Goal: Task Accomplishment & Management: Complete application form

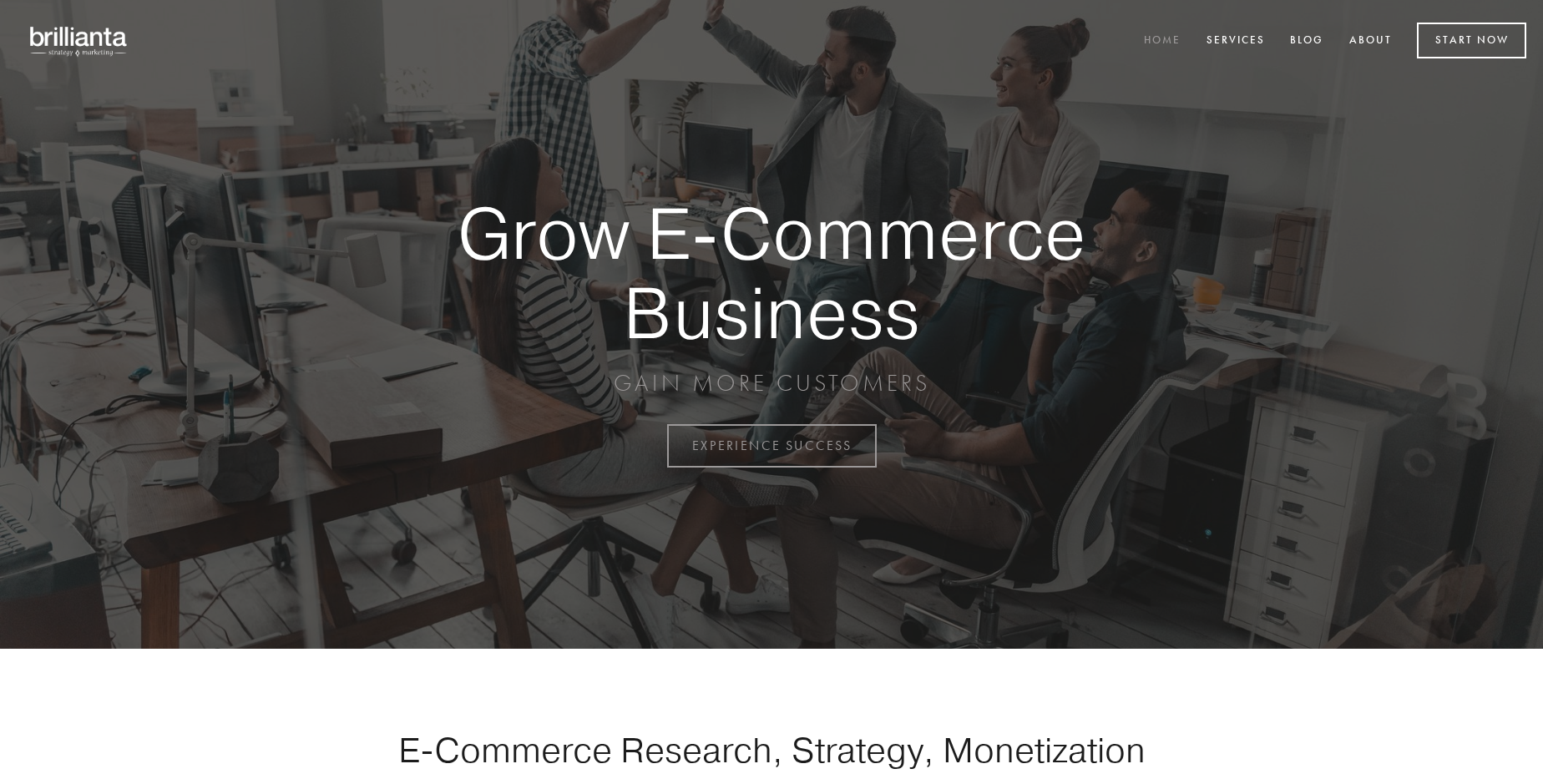
scroll to position [4376, 0]
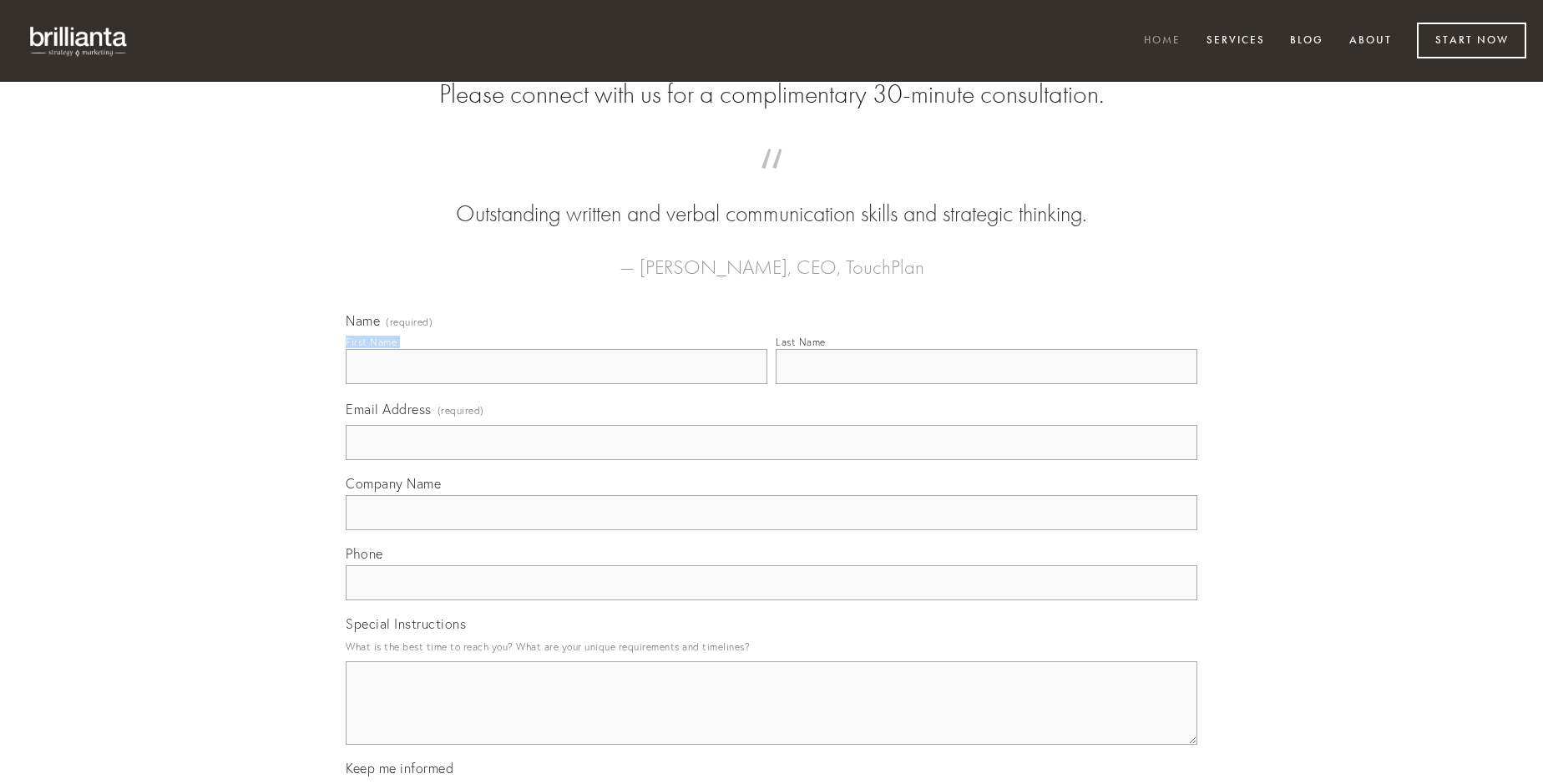
type input "[PERSON_NAME]"
click at [986, 384] on input "Last Name" at bounding box center [986, 366] width 422 height 35
type input "[PERSON_NAME]"
click at [772, 460] on input "Email Address (required)" at bounding box center [771, 443] width 852 height 35
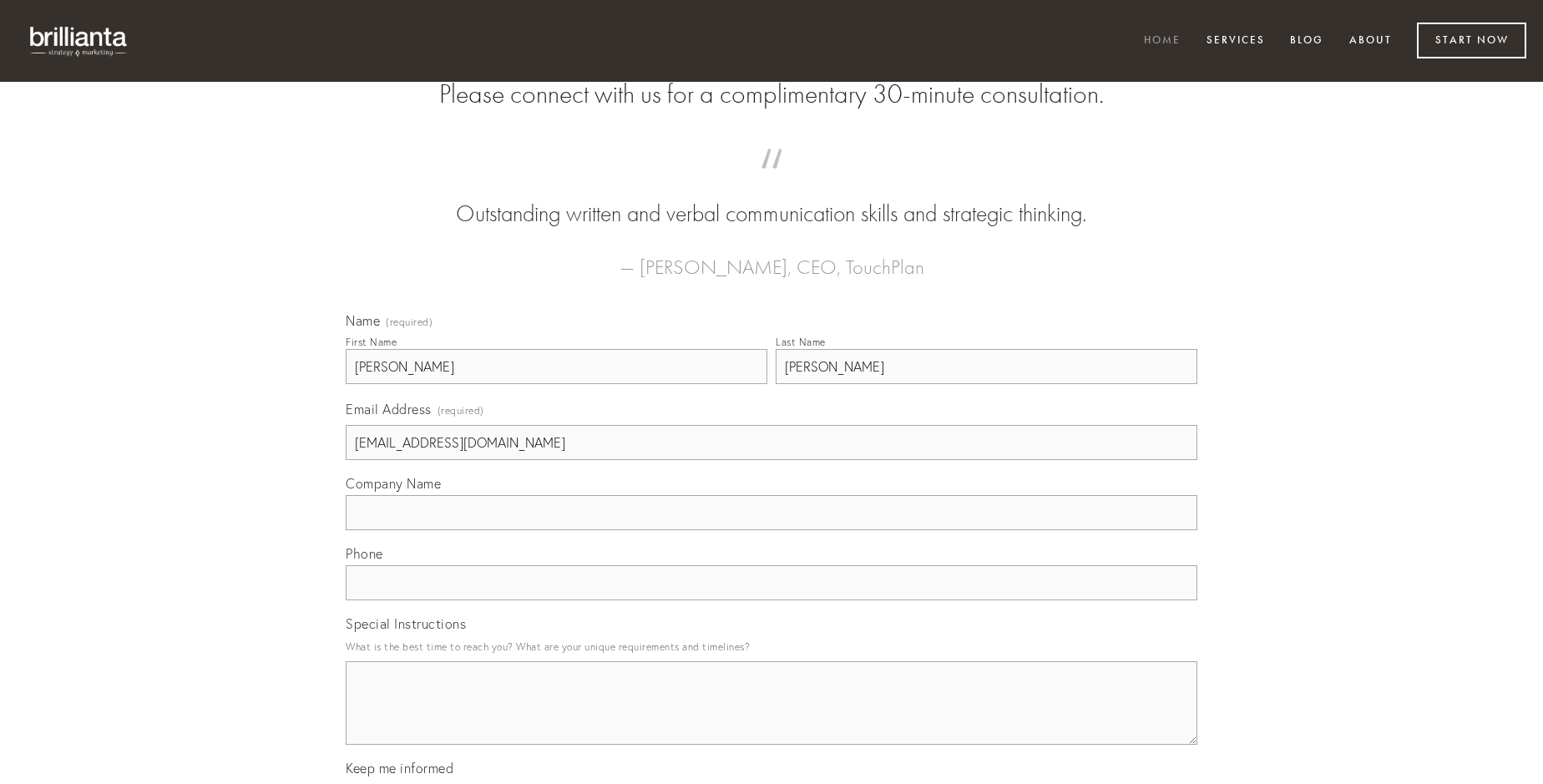
type input "[EMAIL_ADDRESS][DOMAIN_NAME]"
click at [772, 530] on input "Company Name" at bounding box center [771, 513] width 852 height 35
type input "sophismata"
click at [772, 600] on input "text" at bounding box center [771, 583] width 852 height 35
click at [772, 717] on textarea "Special Instructions" at bounding box center [771, 702] width 852 height 83
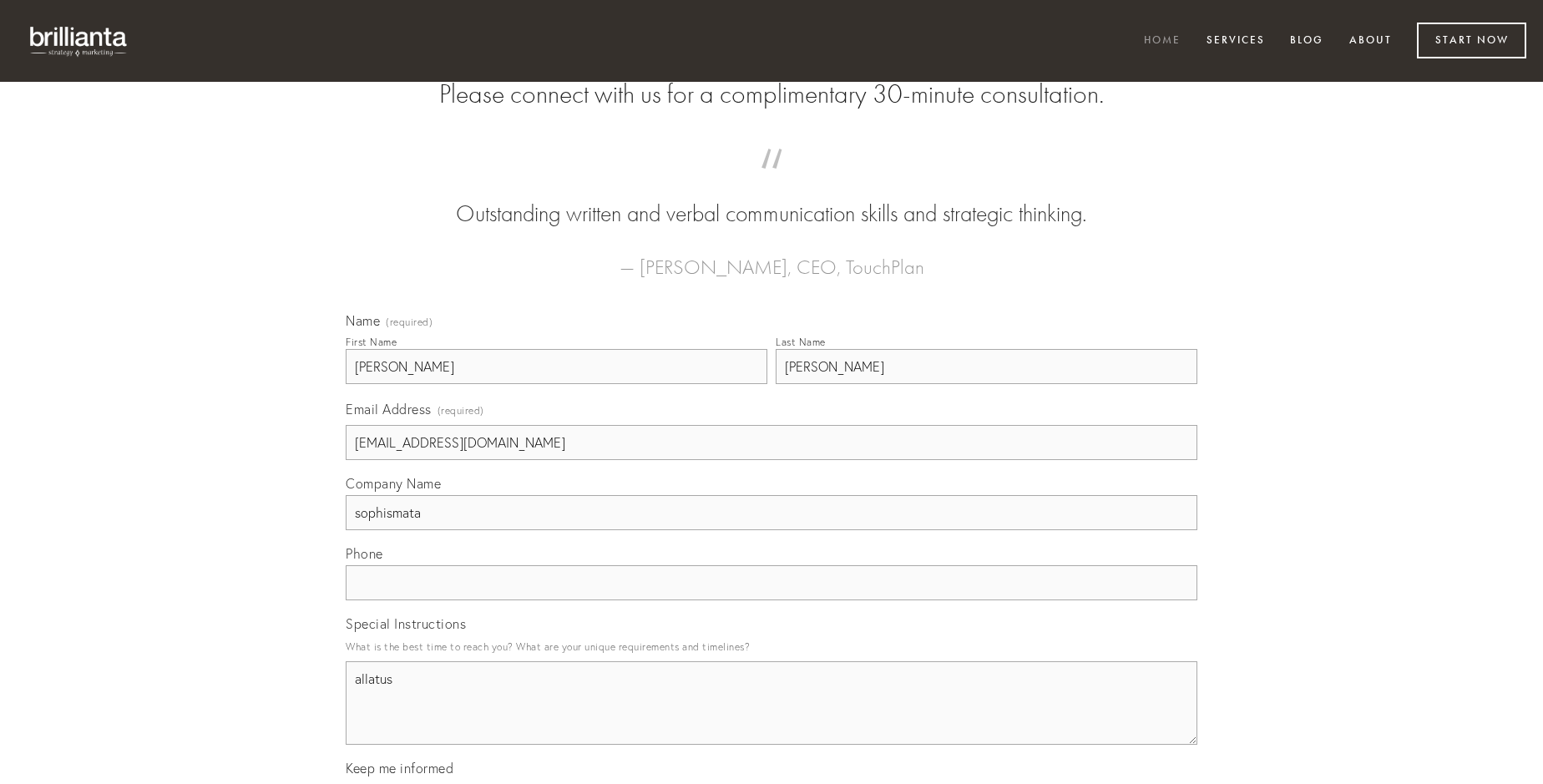
type textarea "allatus"
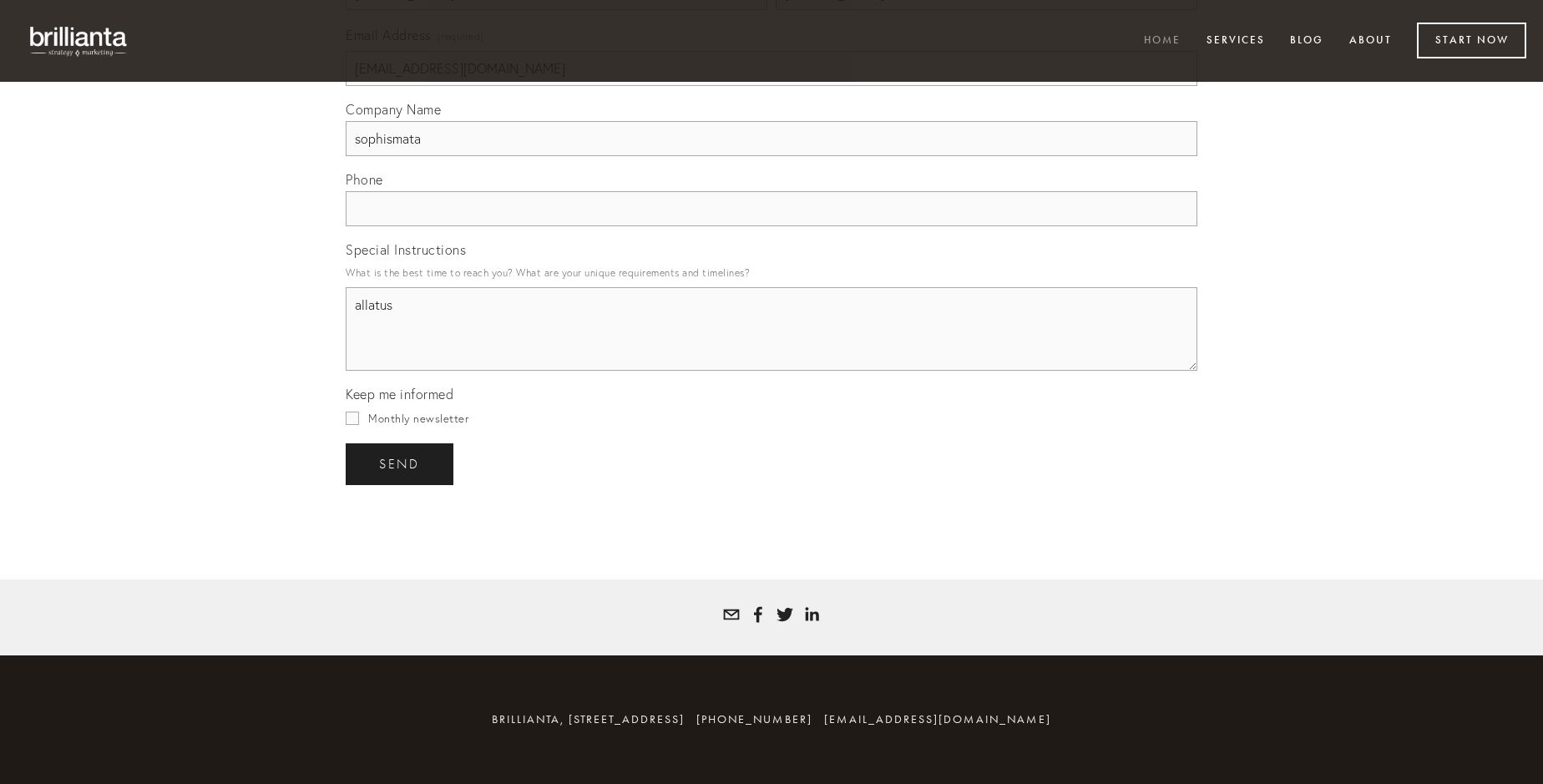
click at [401, 463] on span "send" at bounding box center [399, 464] width 41 height 15
